Goal: Find specific page/section: Find specific page/section

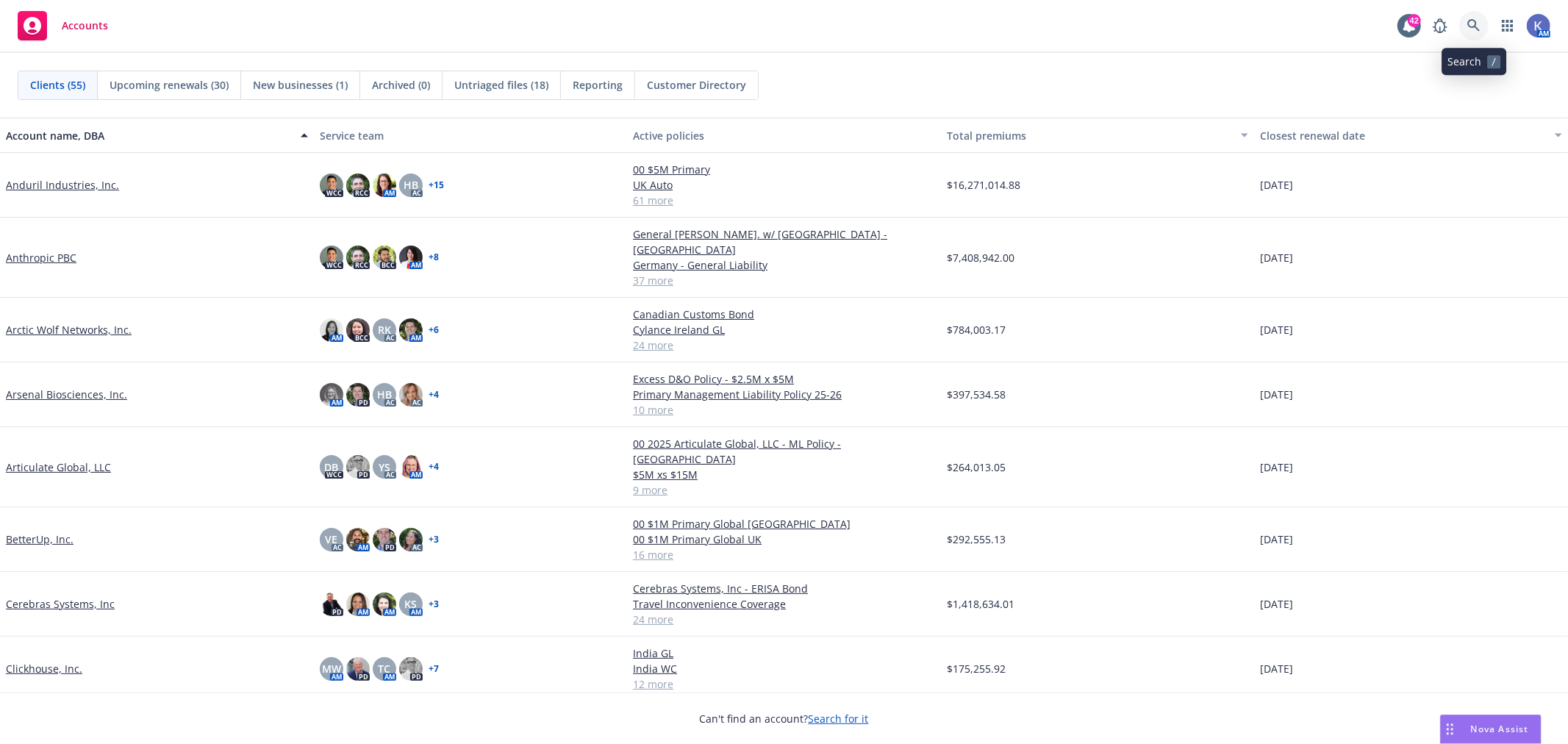
click at [1474, 17] on link at bounding box center [1474, 26] width 30 height 30
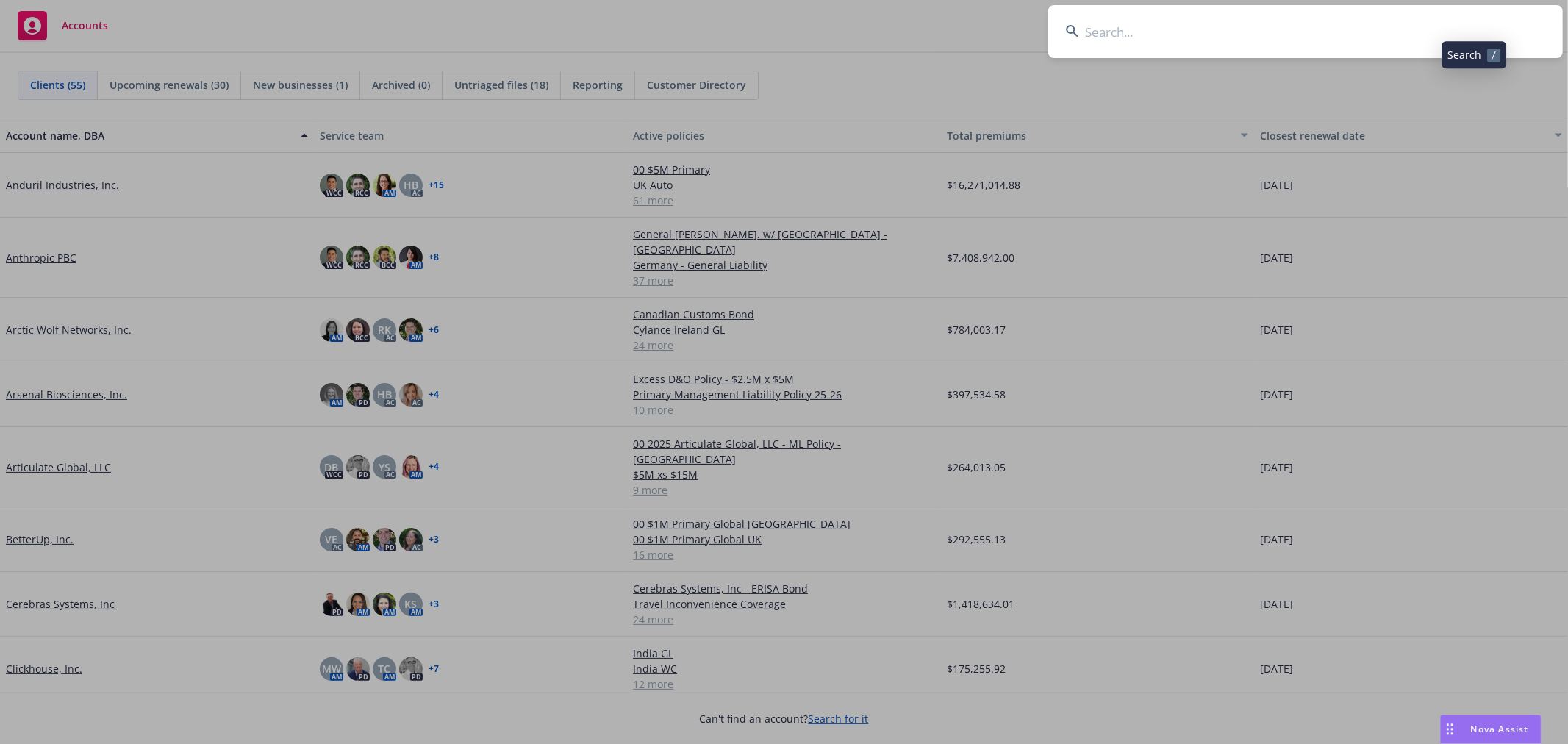
click at [1394, 38] on input at bounding box center [1305, 31] width 515 height 53
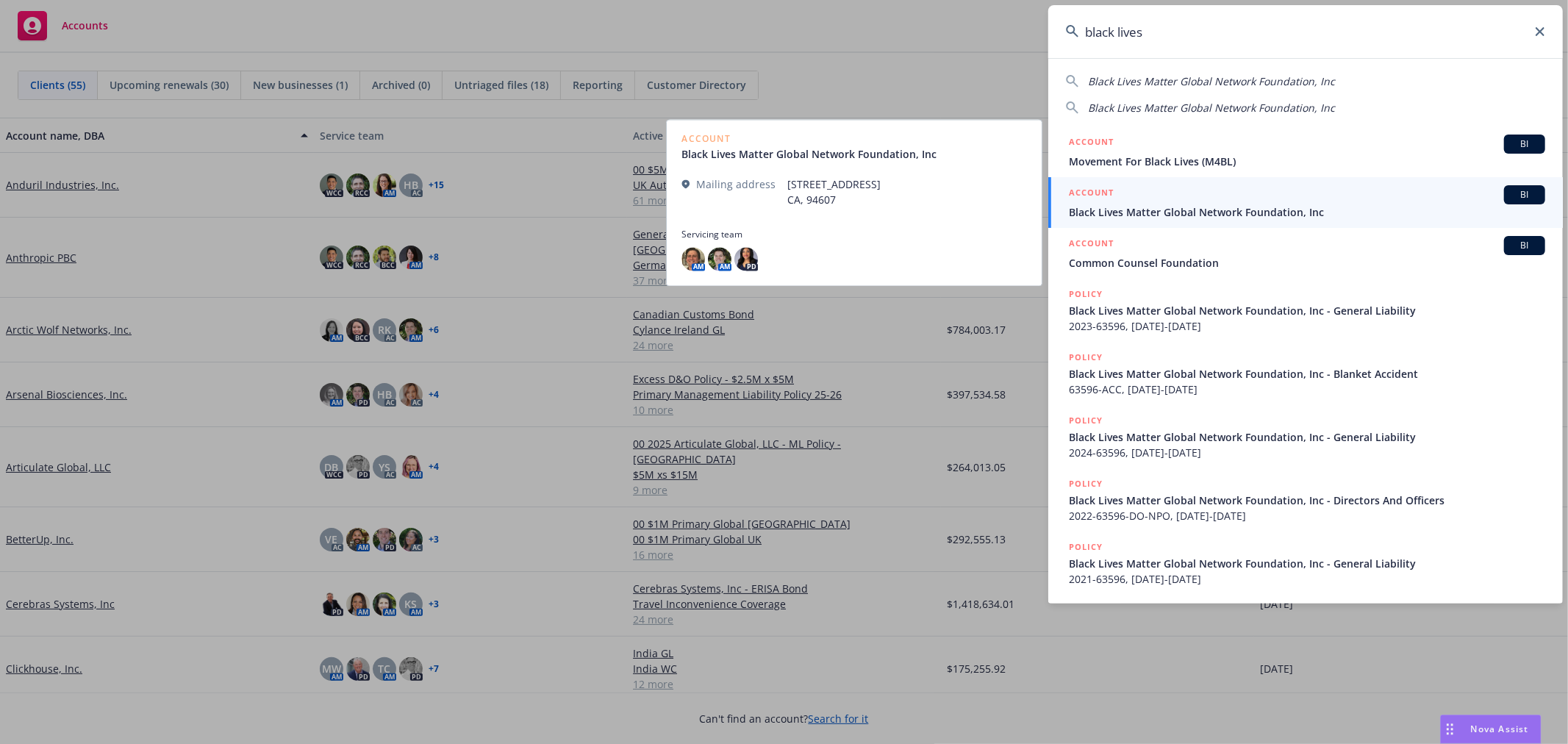
type input "black lives"
click at [1138, 209] on span "Black Lives Matter Global Network Foundation, Inc" at bounding box center [1307, 212] width 476 height 15
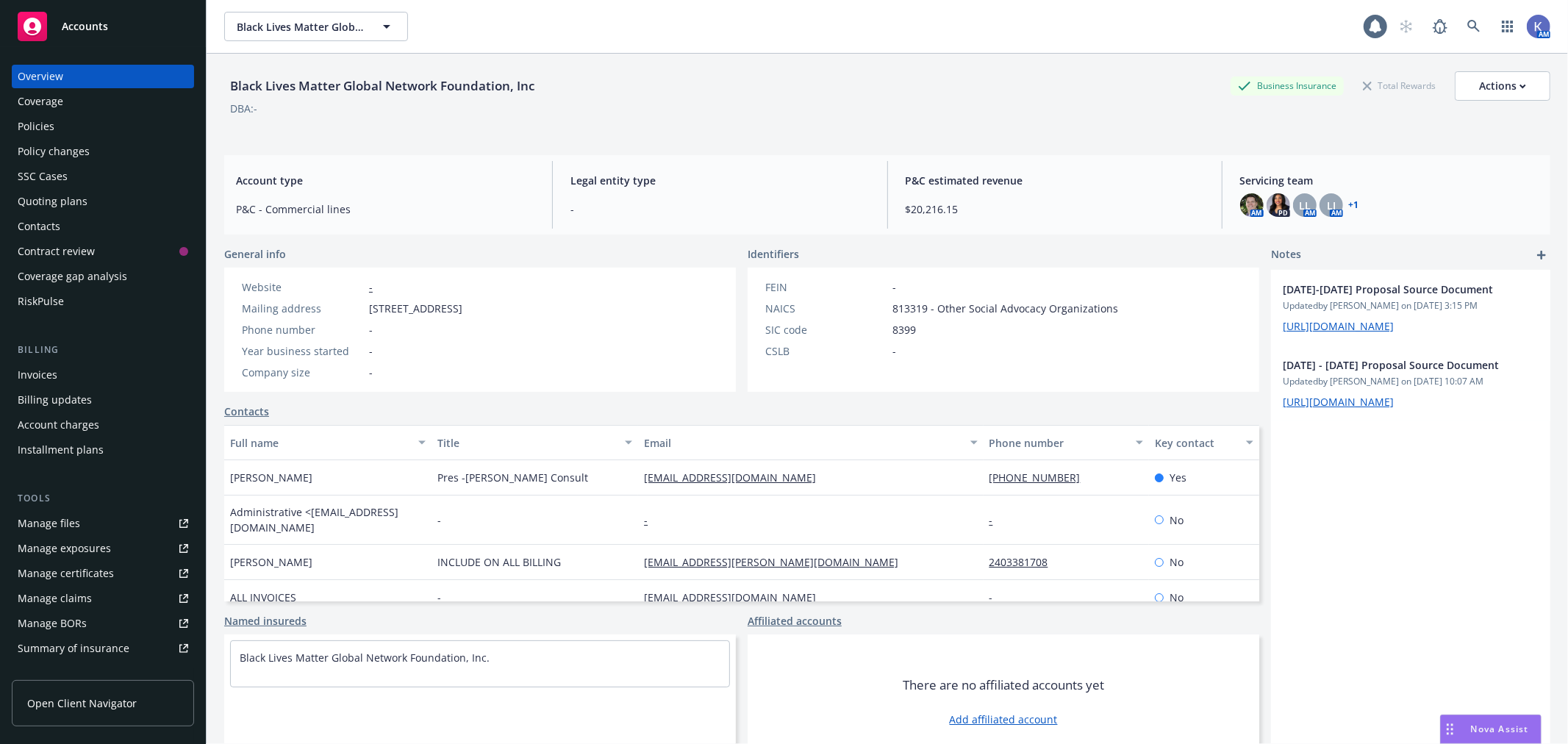
click at [57, 126] on div "Policies" at bounding box center [103, 127] width 170 height 24
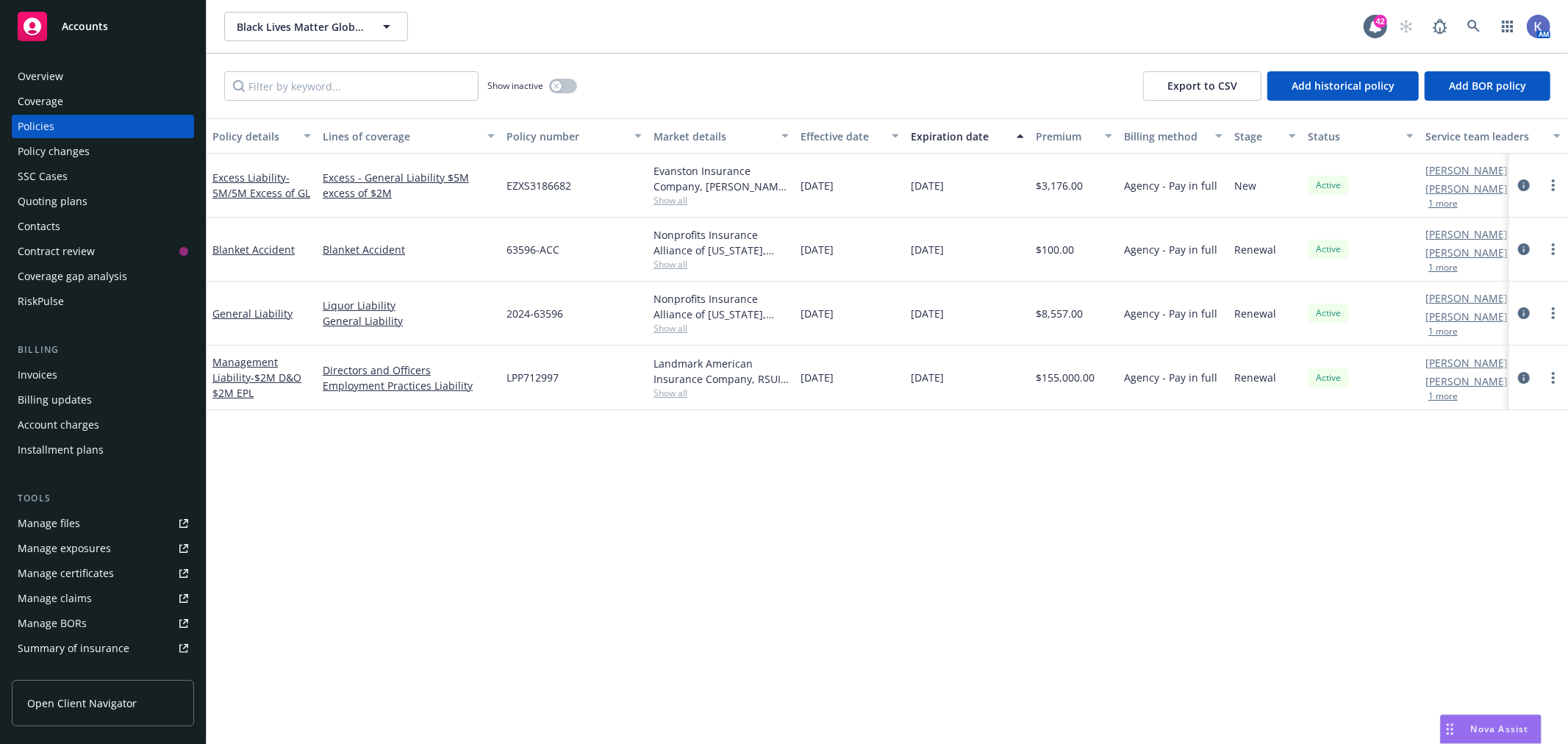
click at [596, 523] on div "Policy details Lines of coverage Policy number Market details Effective date Ex…" at bounding box center [887, 431] width 1361 height 626
click at [1448, 395] on button "1 more" at bounding box center [1443, 397] width 30 height 9
